Goal: Transaction & Acquisition: Purchase product/service

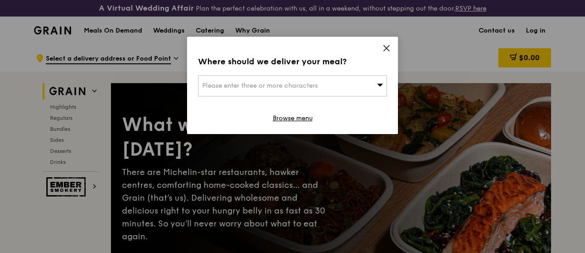
click at [308, 82] on span "Please enter three or more characters" at bounding box center [260, 86] width 116 height 8
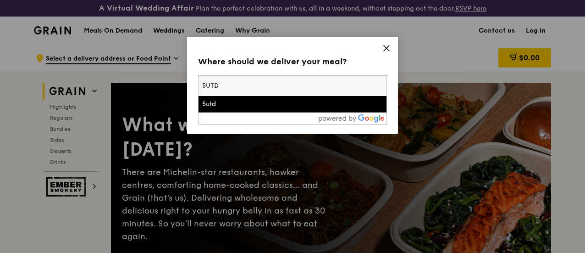
type input "SUTD"
click at [268, 105] on div "Sutd" at bounding box center [270, 104] width 136 height 9
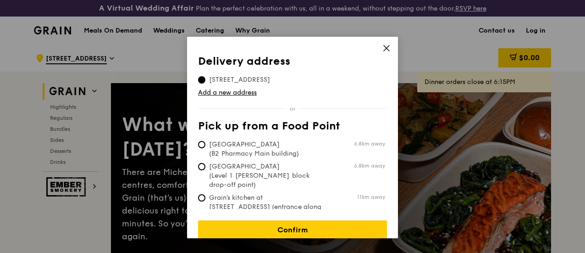
scroll to position [5, 0]
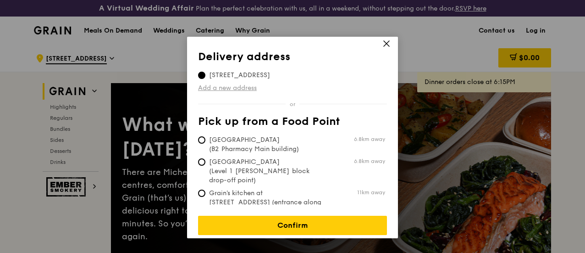
click at [250, 89] on link "Add a new address" at bounding box center [292, 87] width 189 height 9
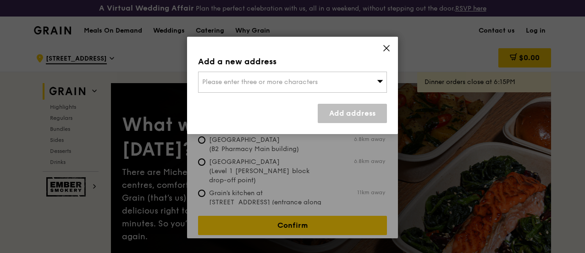
click at [266, 83] on span "Please enter three or more characters" at bounding box center [260, 82] width 116 height 8
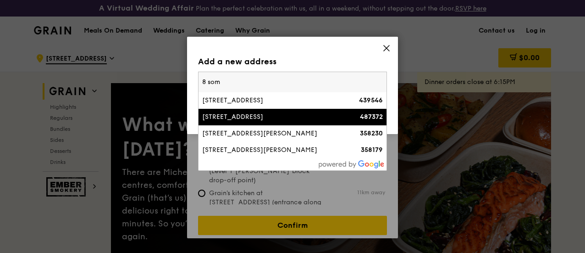
type input "8 som"
click at [248, 116] on div "8 Somapah Road" at bounding box center [270, 116] width 136 height 9
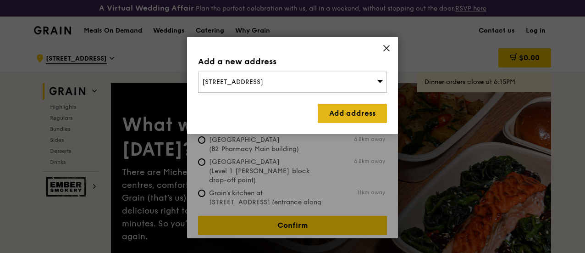
click at [335, 113] on link "Add address" at bounding box center [352, 113] width 69 height 19
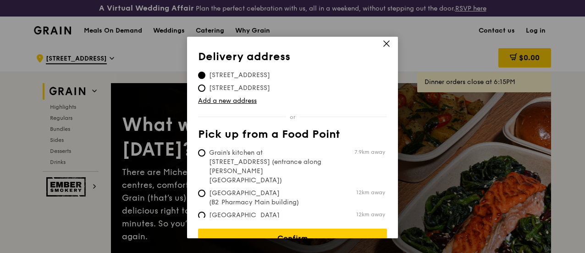
scroll to position [17, 0]
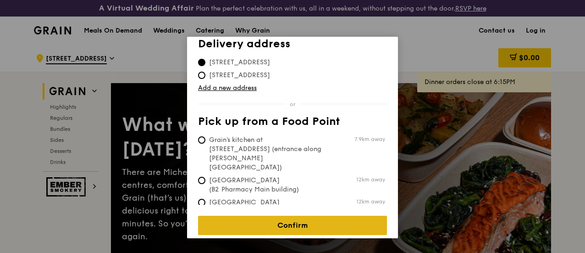
click at [297, 216] on link "Confirm" at bounding box center [292, 225] width 189 height 19
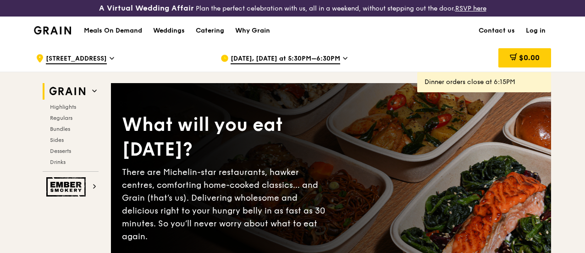
click at [286, 64] on span "Sep 29, Today at 5:30PM–6:30PM" at bounding box center [286, 59] width 110 height 10
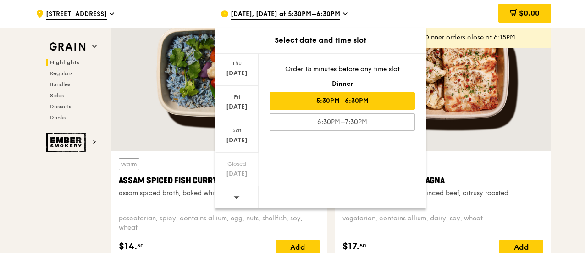
scroll to position [386, 0]
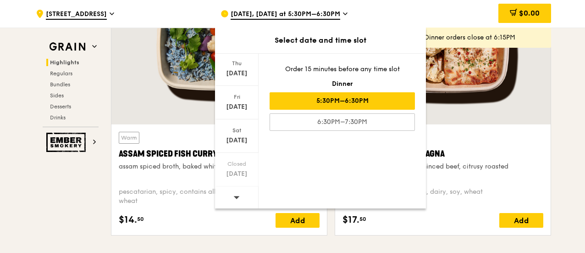
click at [343, 11] on icon at bounding box center [345, 14] width 5 height 8
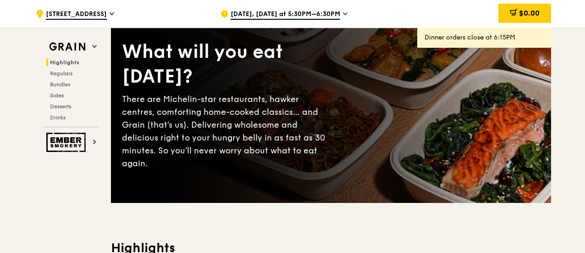
scroll to position [0, 0]
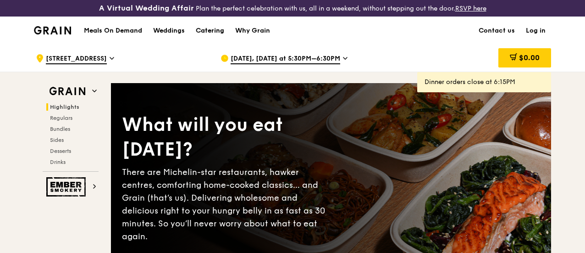
click at [203, 38] on div "Catering" at bounding box center [210, 31] width 28 height 28
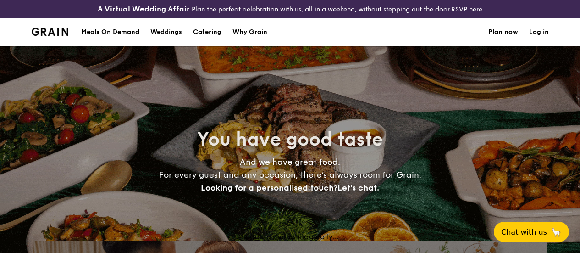
select select
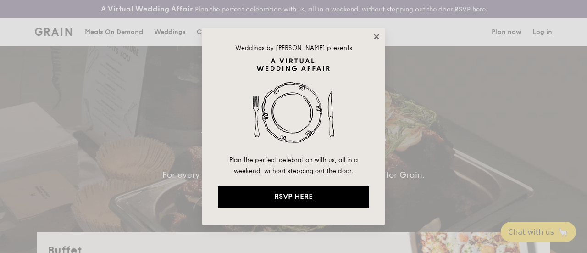
click at [375, 38] on icon at bounding box center [376, 36] width 5 height 5
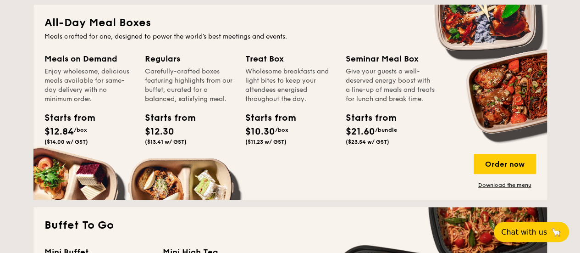
scroll to position [431, 0]
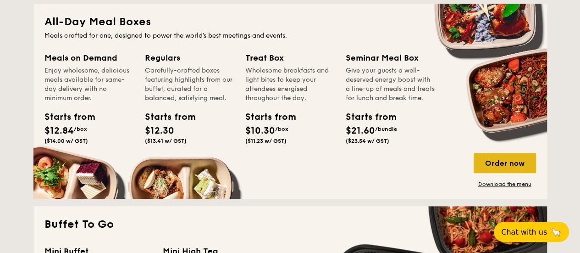
click at [506, 167] on div "Order now" at bounding box center [505, 163] width 62 height 20
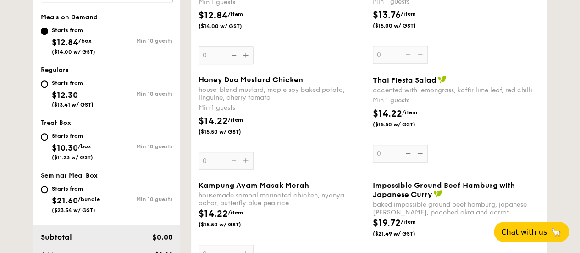
scroll to position [370, 0]
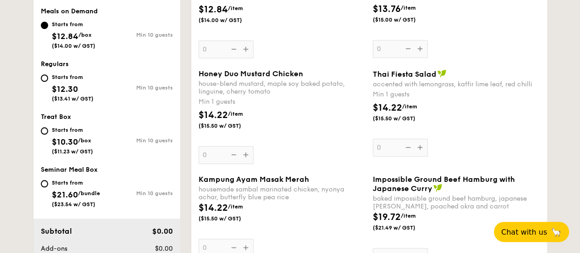
click at [72, 132] on div "Starts from $10.30 /box ($11.23 w/ GST)" at bounding box center [72, 139] width 41 height 30
click at [48, 132] on input "Starts from $10.30 /box ($11.23 w/ GST) Min 10 guests" at bounding box center [44, 130] width 7 height 7
radio input "true"
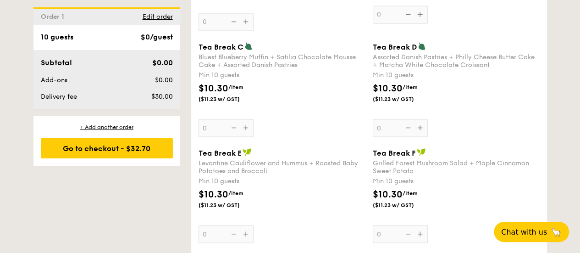
scroll to position [834, 0]
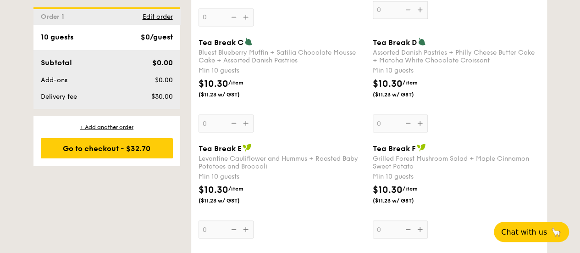
drag, startPoint x: 467, startPoint y: 88, endPoint x: 265, endPoint y: 100, distance: 202.2
click at [265, 100] on div "$10.30 /item ($11.23 w/ GST)" at bounding box center [282, 93] width 174 height 32
click at [254, 114] on input "0" at bounding box center [226, 123] width 55 height 18
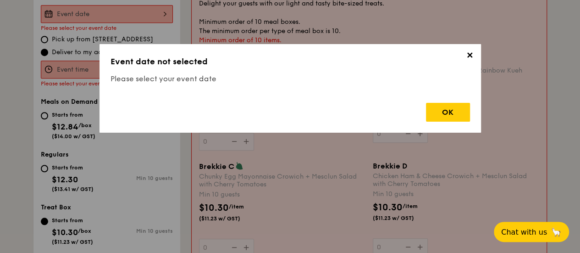
scroll to position [271, 0]
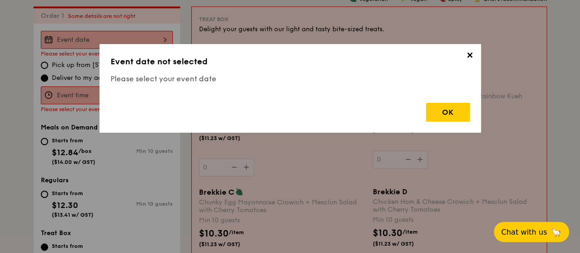
click at [467, 54] on span "✕" at bounding box center [470, 56] width 13 height 13
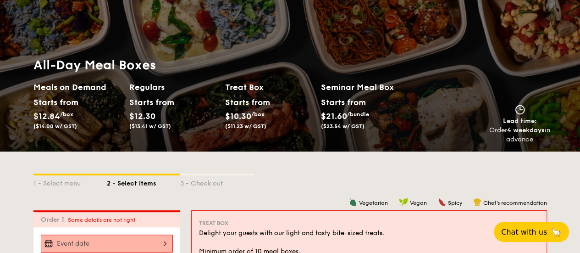
scroll to position [0, 0]
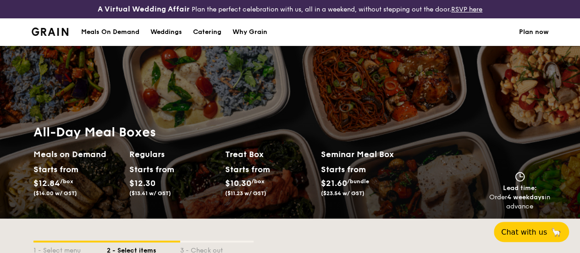
click at [206, 34] on div "Catering" at bounding box center [207, 32] width 28 height 28
select select
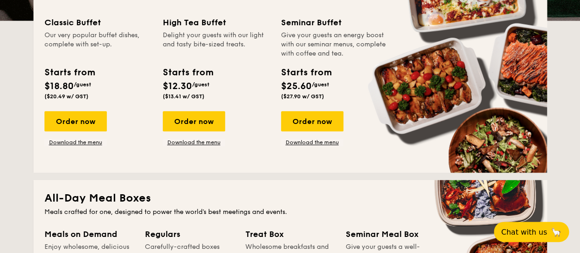
scroll to position [255, 0]
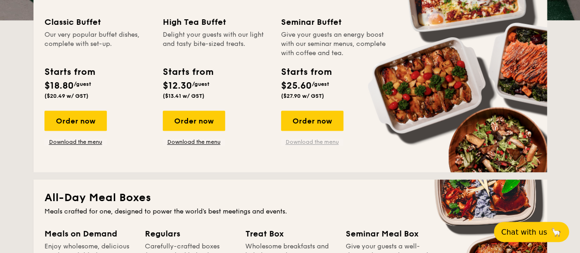
click at [308, 145] on link "Download the menu" at bounding box center [312, 141] width 62 height 7
